Goal: Transaction & Acquisition: Purchase product/service

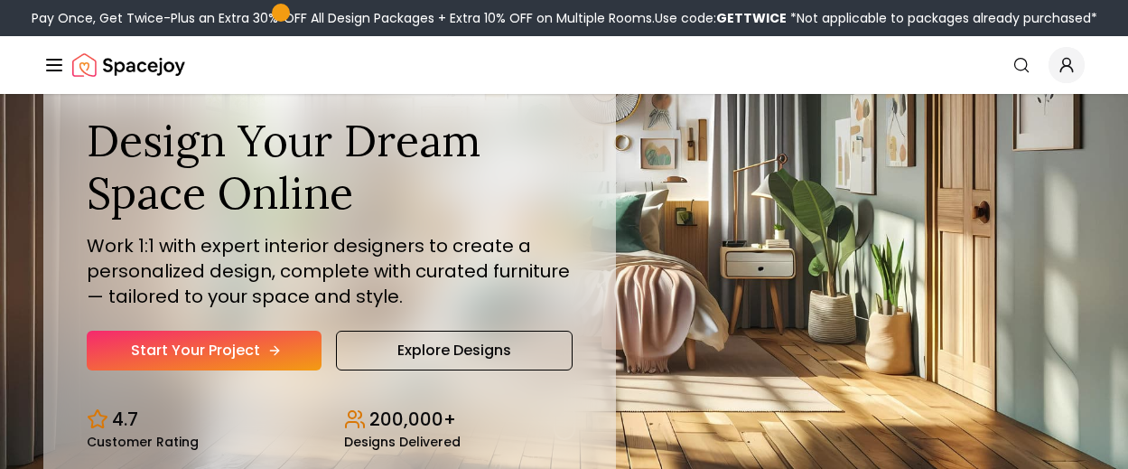
click at [208, 353] on link "Start Your Project" at bounding box center [204, 350] width 235 height 40
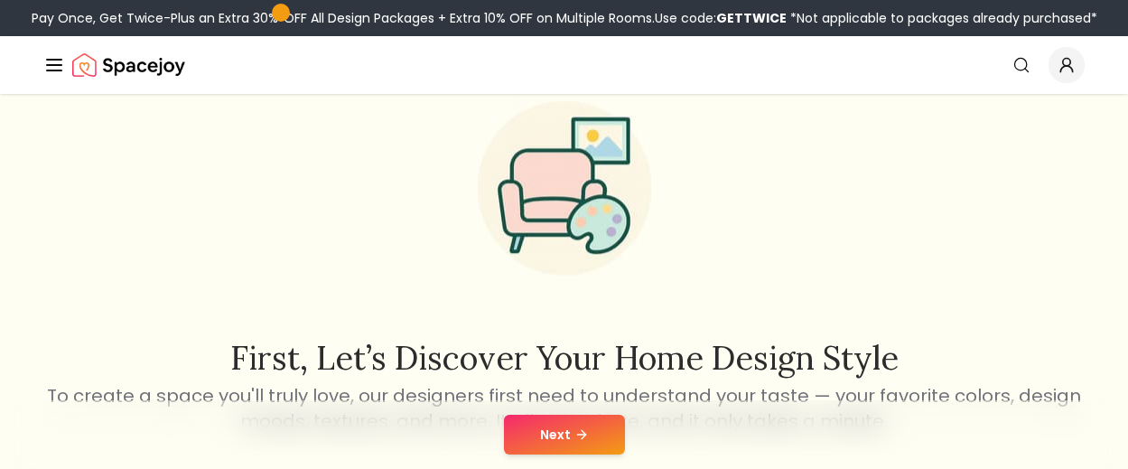
scroll to position [271, 0]
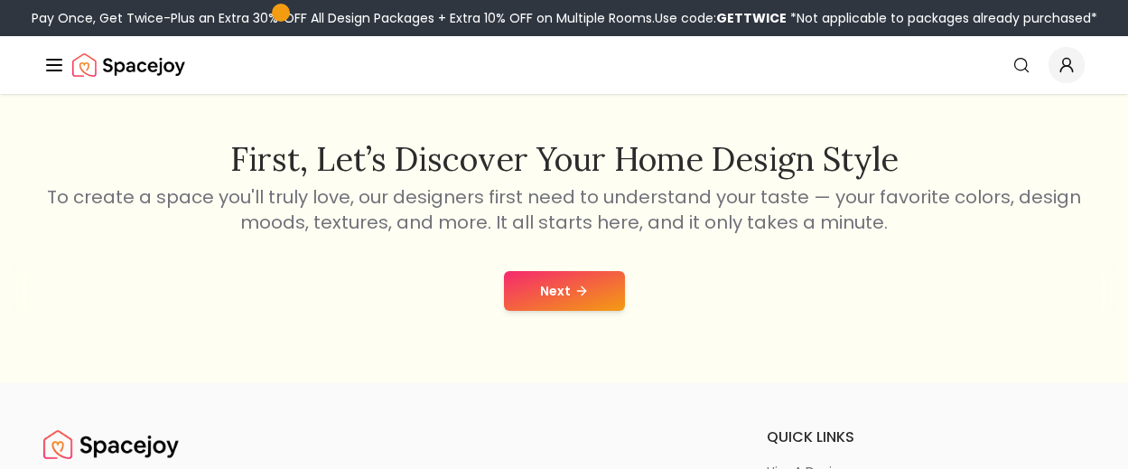
click at [591, 311] on div "Next" at bounding box center [563, 290] width 1099 height 69
click at [570, 292] on button "Next" at bounding box center [564, 291] width 121 height 40
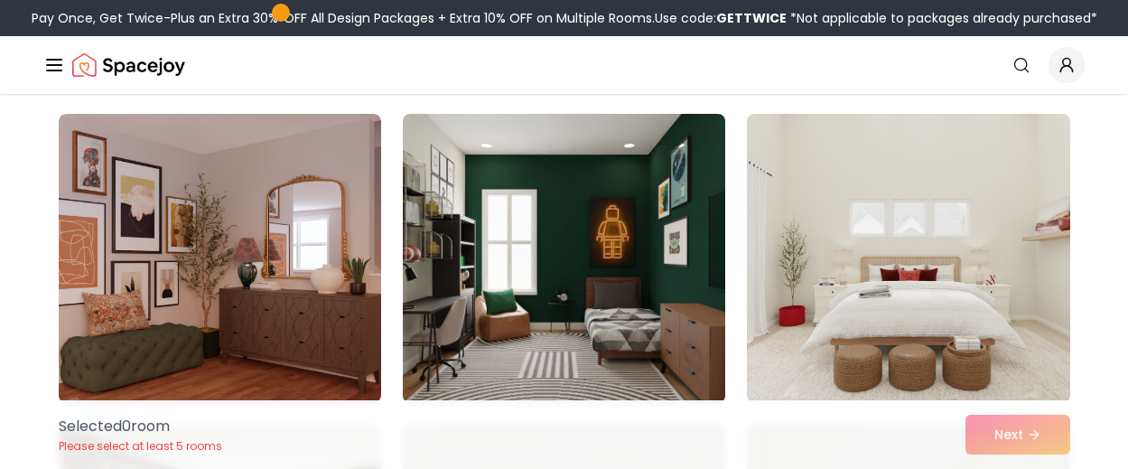
scroll to position [7963, 0]
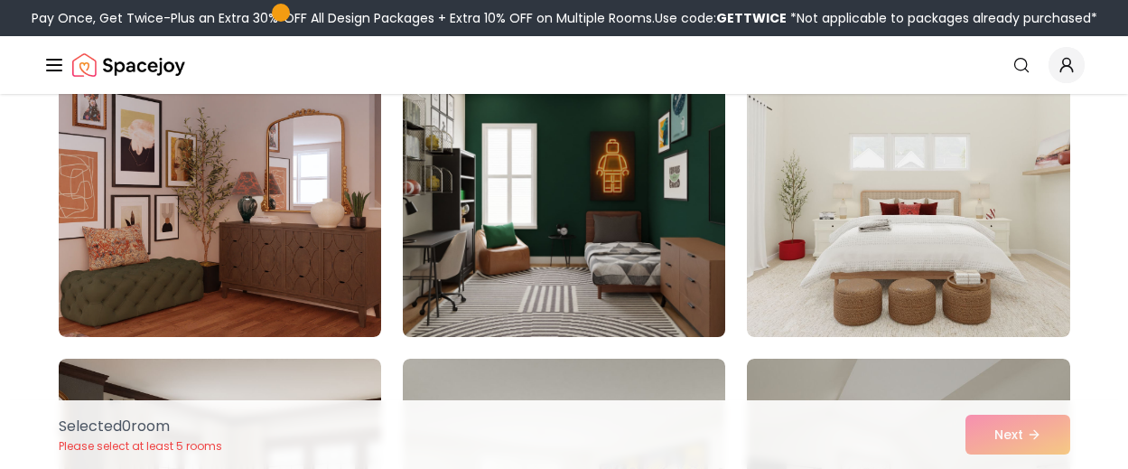
click at [589, 182] on img at bounding box center [564, 192] width 339 height 303
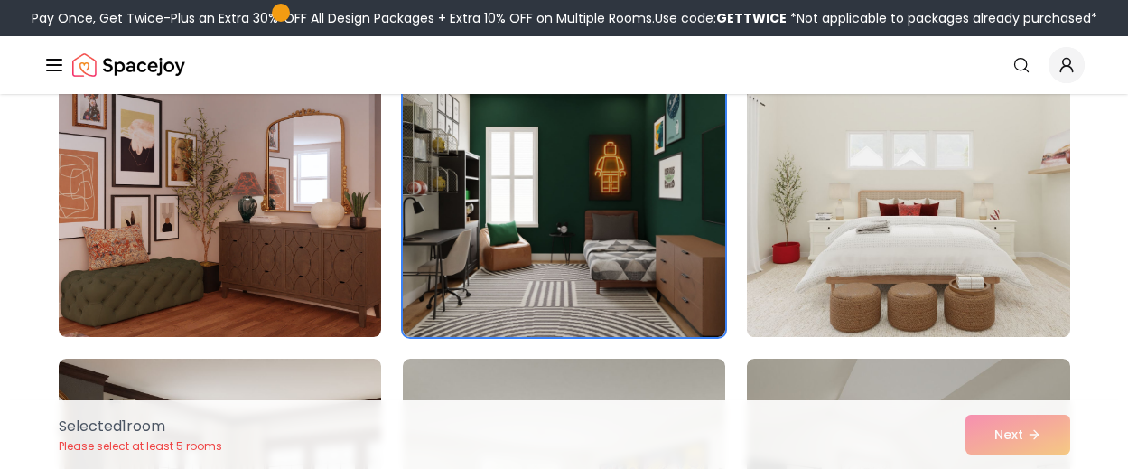
click at [852, 163] on img at bounding box center [908, 192] width 339 height 303
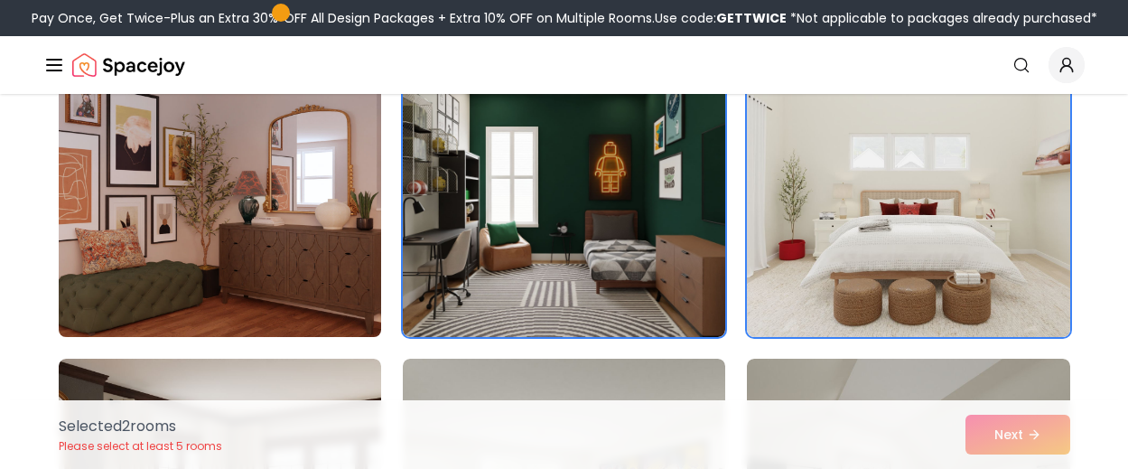
click at [271, 229] on img at bounding box center [220, 192] width 339 height 303
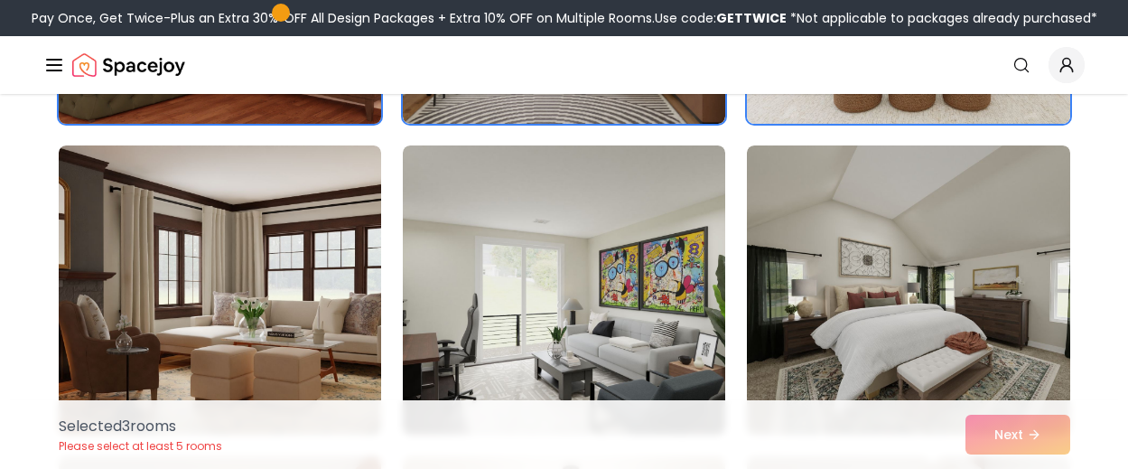
scroll to position [8234, 0]
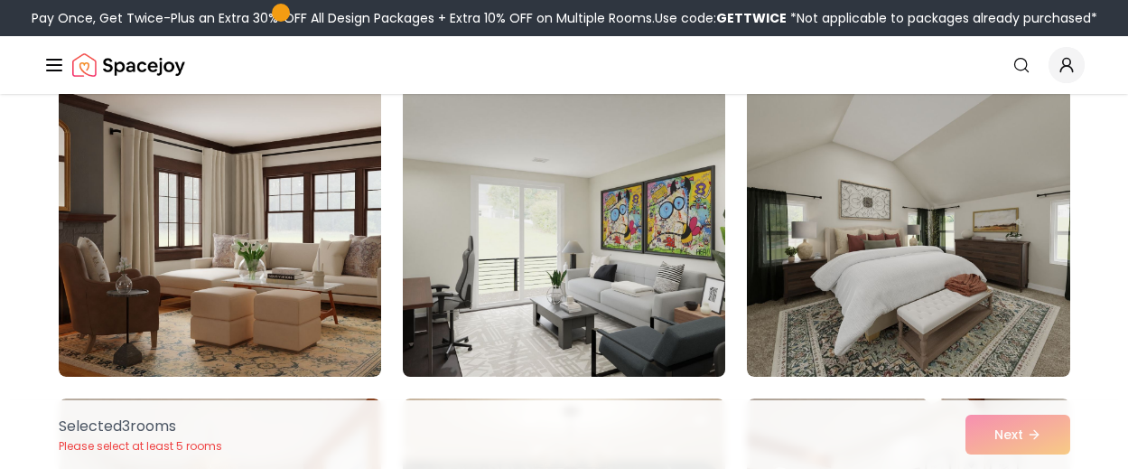
click at [582, 209] on img at bounding box center [564, 231] width 339 height 303
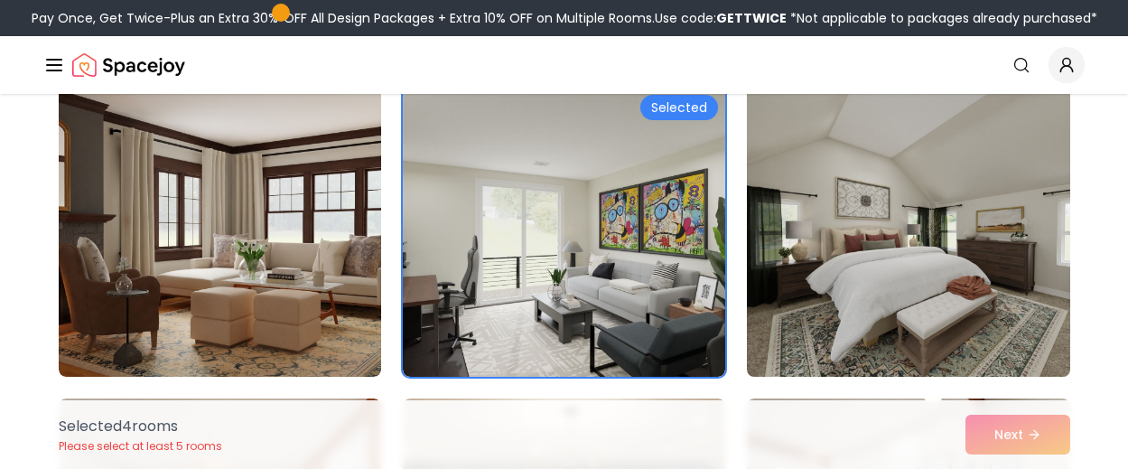
drag, startPoint x: 849, startPoint y: 188, endPoint x: 940, endPoint y: 282, distance: 130.9
click at [852, 190] on img at bounding box center [908, 231] width 339 height 303
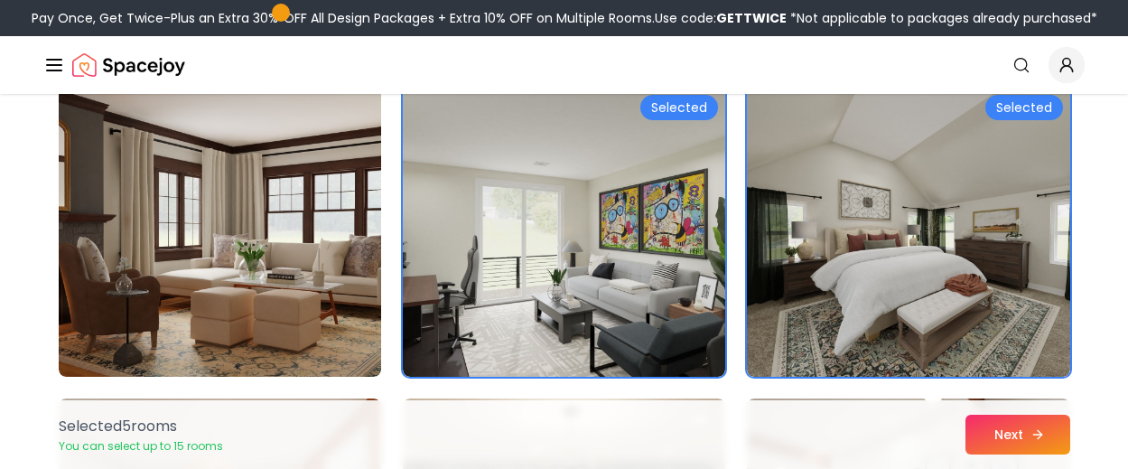
click at [1014, 429] on button "Next" at bounding box center [1017, 434] width 105 height 40
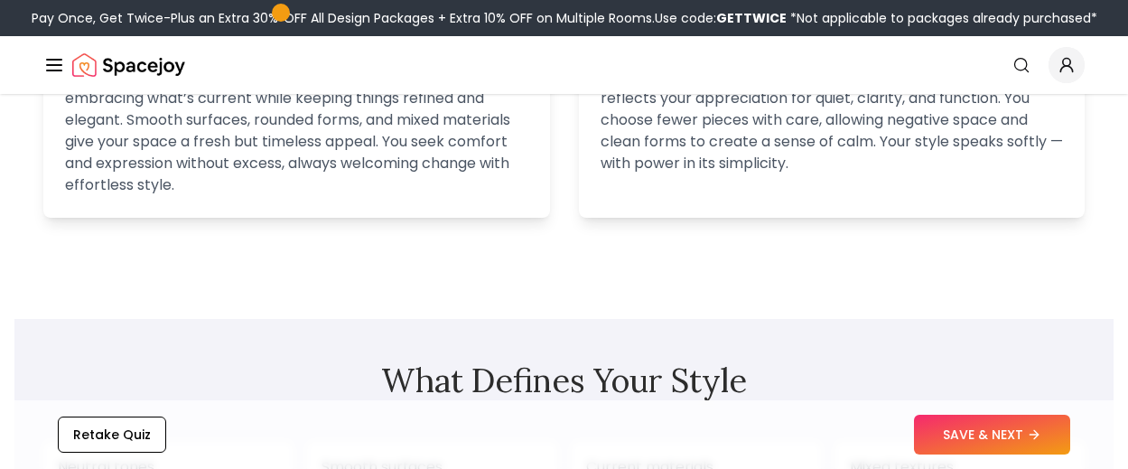
scroll to position [1354, 0]
click at [973, 441] on button "SAVE & NEXT" at bounding box center [992, 434] width 156 height 40
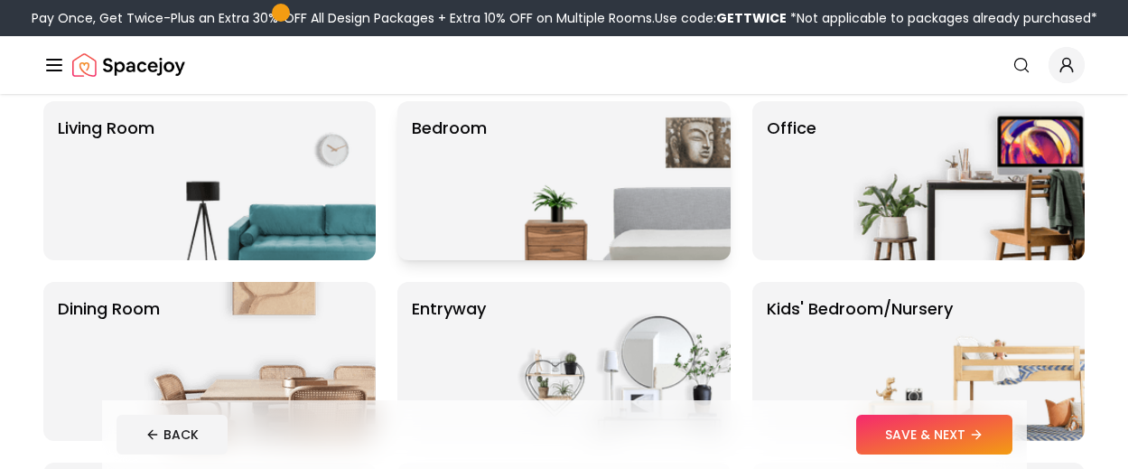
scroll to position [181, 0]
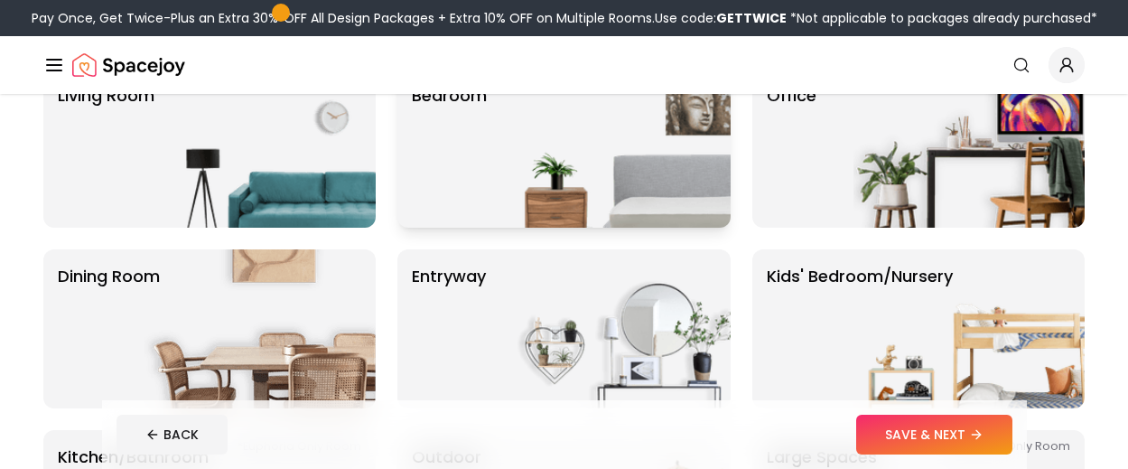
click at [607, 153] on img at bounding box center [614, 148] width 231 height 159
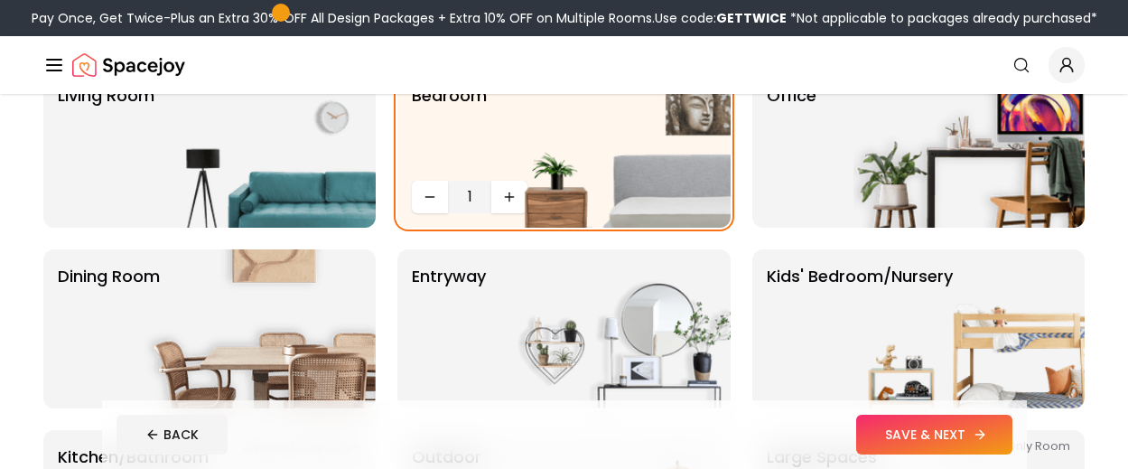
click at [969, 436] on button "SAVE & NEXT" at bounding box center [934, 434] width 156 height 40
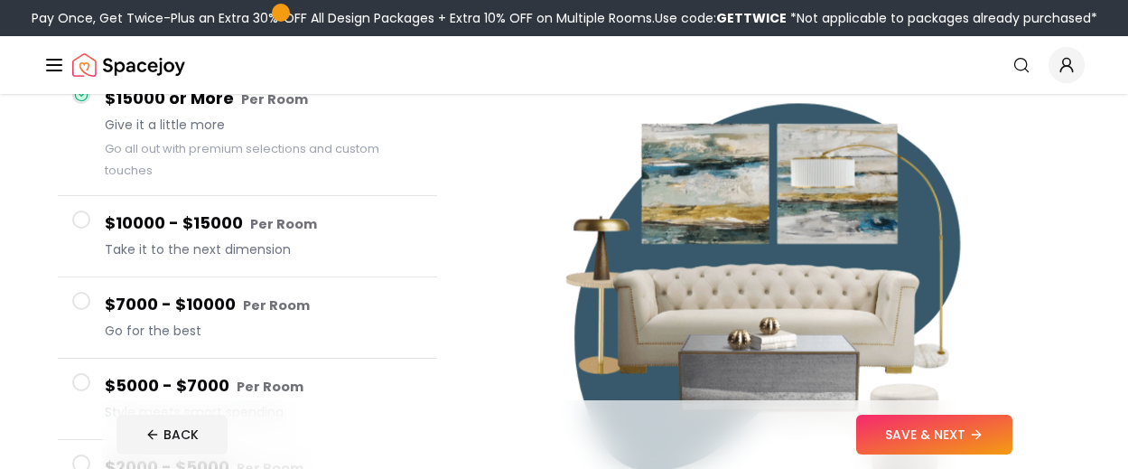
scroll to position [271, 0]
